Goal: Task Accomplishment & Management: Manage account settings

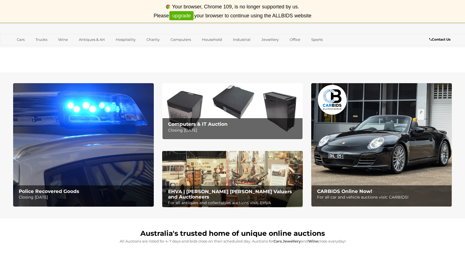
click at [360, 181] on img at bounding box center [381, 144] width 141 height 123
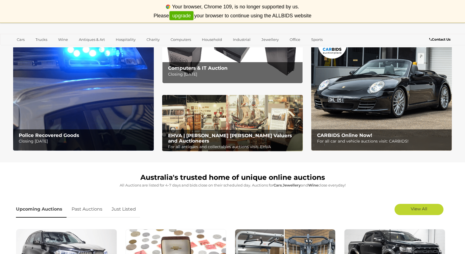
click at [274, 120] on img at bounding box center [232, 123] width 141 height 56
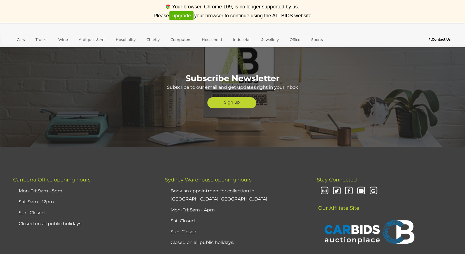
scroll to position [1200, 0]
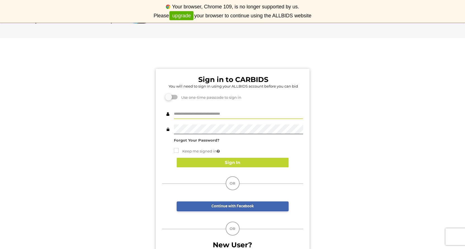
click at [184, 113] on input "text" at bounding box center [238, 114] width 129 height 10
click at [202, 115] on input "text" at bounding box center [238, 114] width 129 height 10
type input "**********"
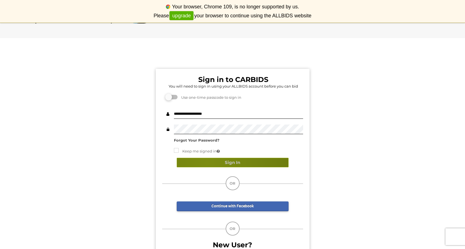
click at [207, 163] on button "Sign In" at bounding box center [233, 163] width 112 height 10
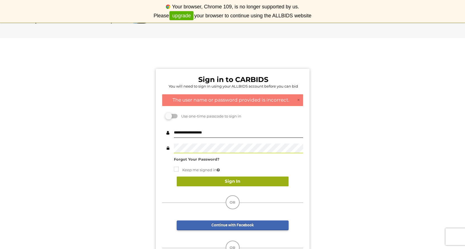
click at [228, 182] on button "Sign In" at bounding box center [233, 181] width 112 height 10
